Goal: Information Seeking & Learning: Learn about a topic

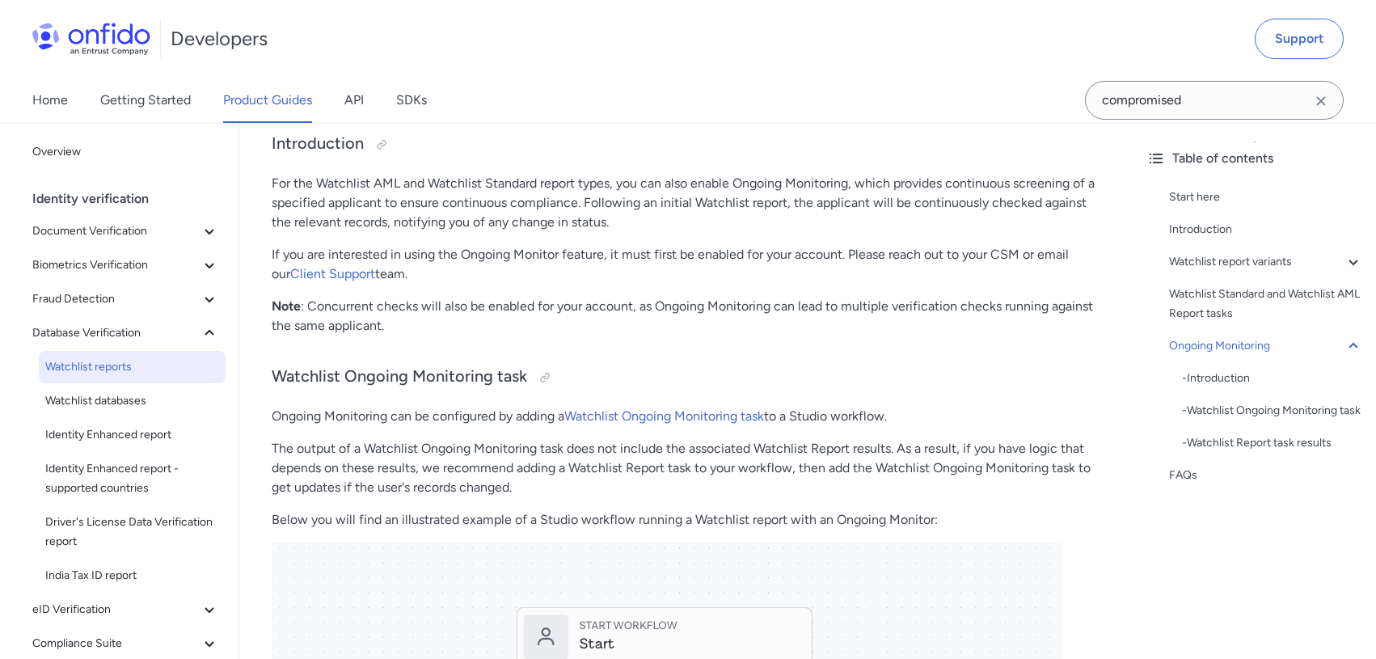
scroll to position [2448, 0]
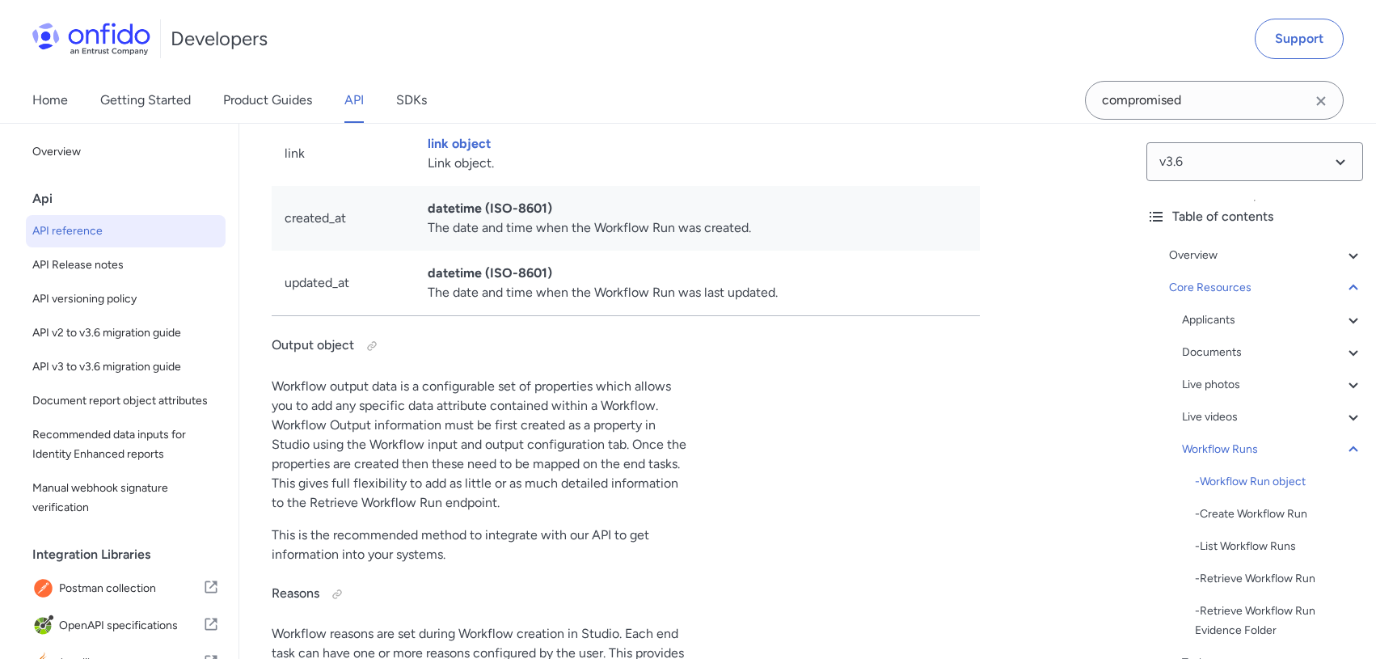
scroll to position [37352, 0]
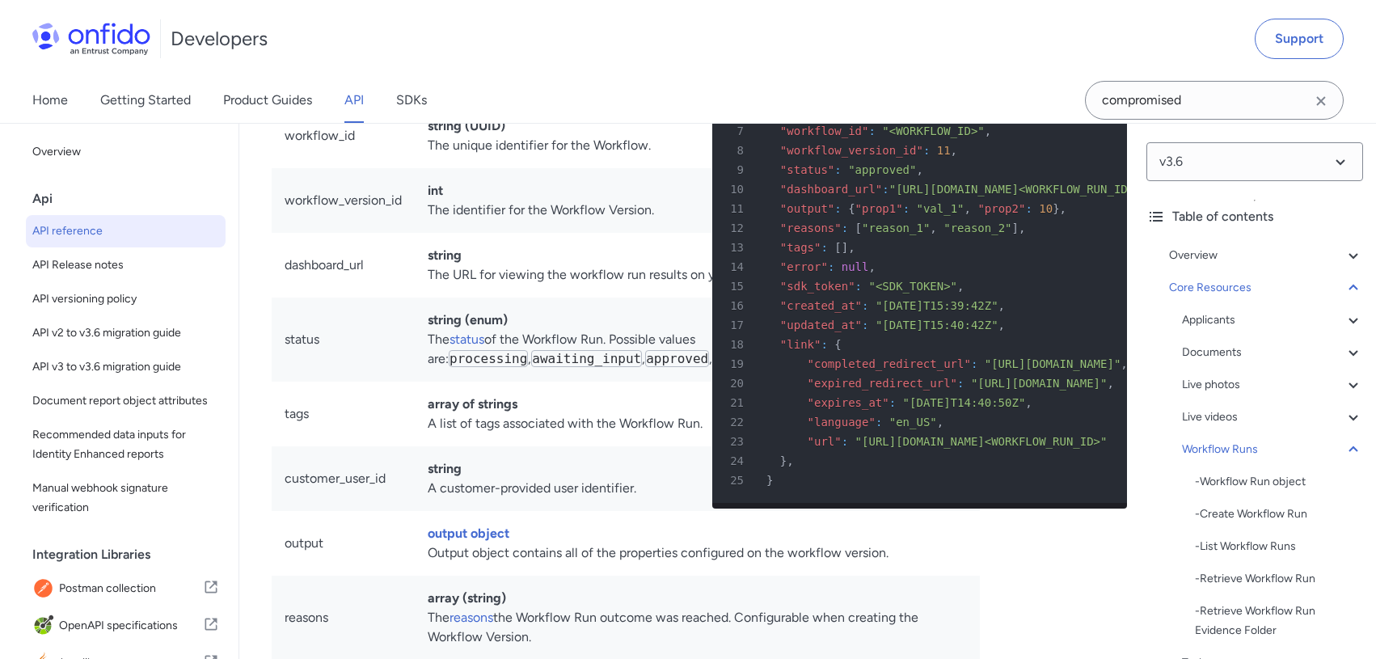
click at [355, 103] on link "API" at bounding box center [353, 100] width 19 height 45
